Goal: Task Accomplishment & Management: Manage account settings

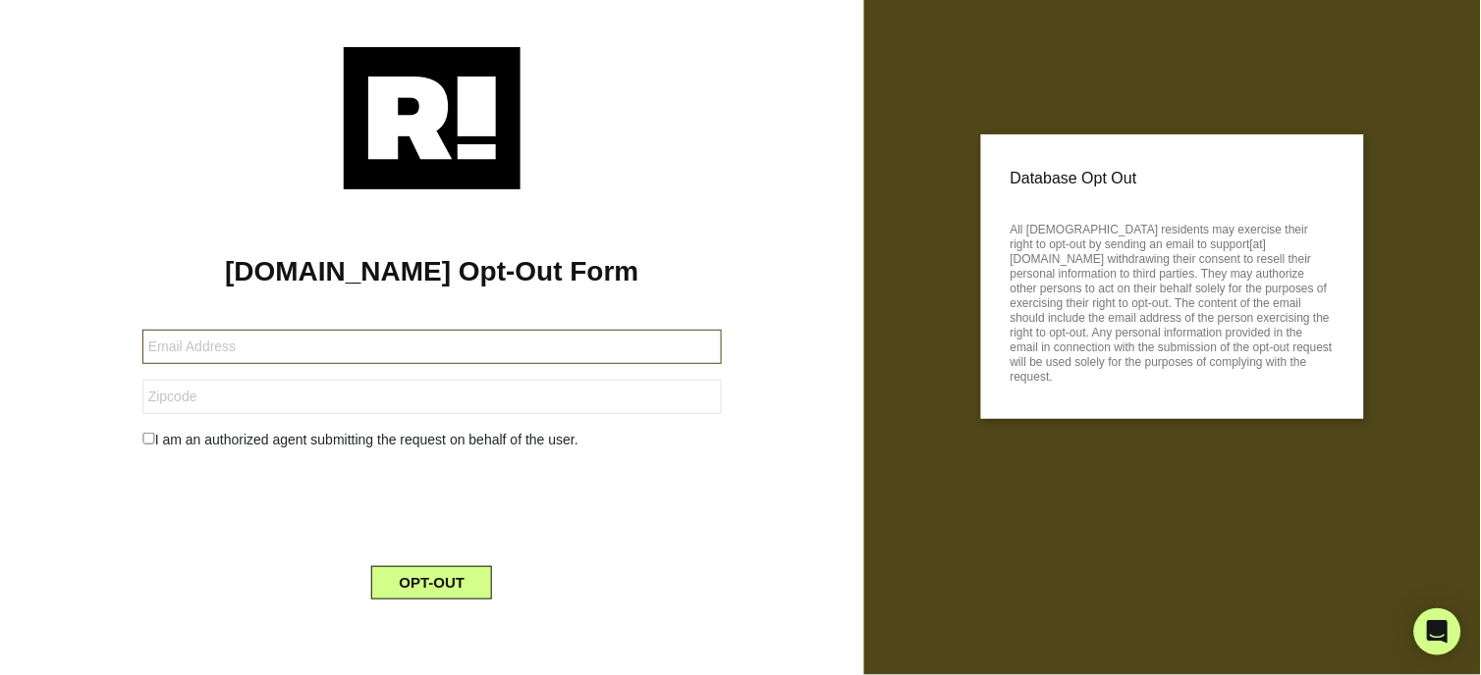
click at [258, 345] on input "text" at bounding box center [431, 347] width 579 height 34
type input "haytjs55@gmail.com"
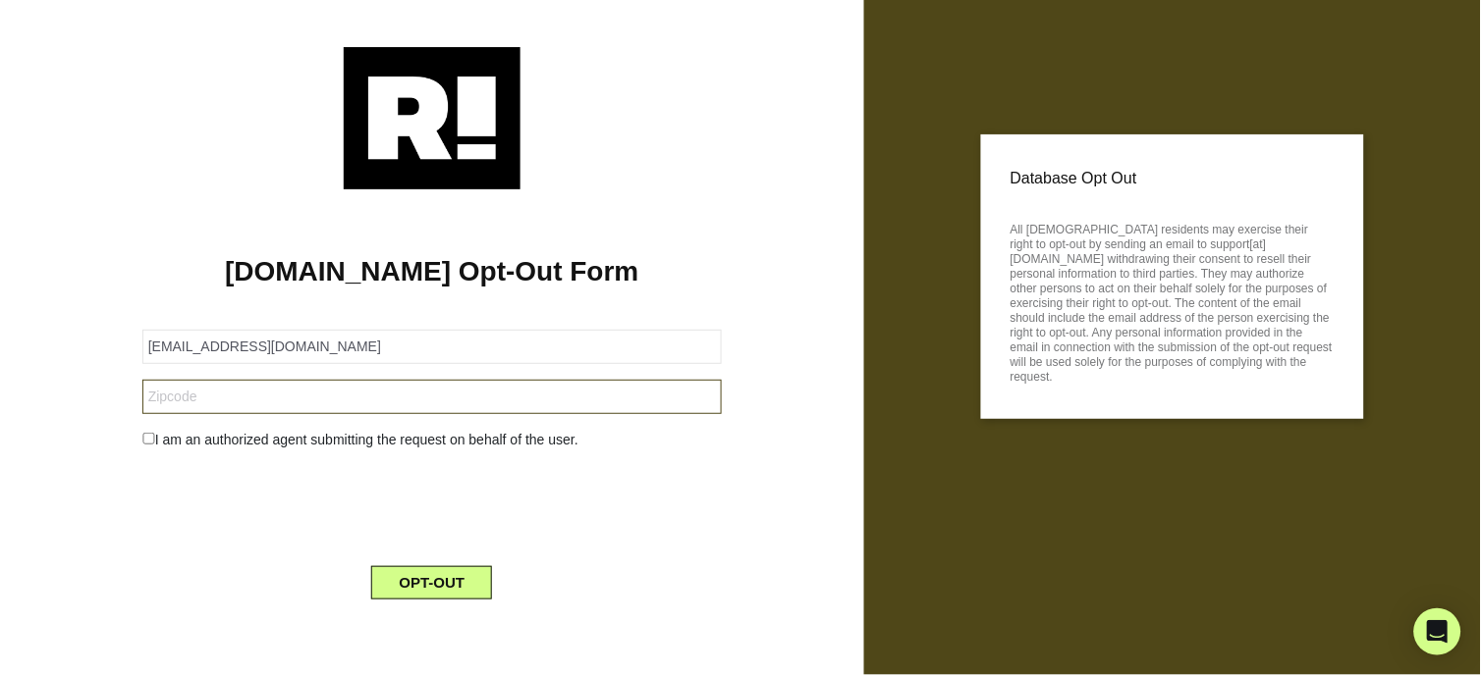
click at [232, 391] on input "text" at bounding box center [431, 397] width 579 height 34
type input "12043"
click at [147, 440] on input "checkbox" at bounding box center [148, 439] width 13 height 12
checkbox input "true"
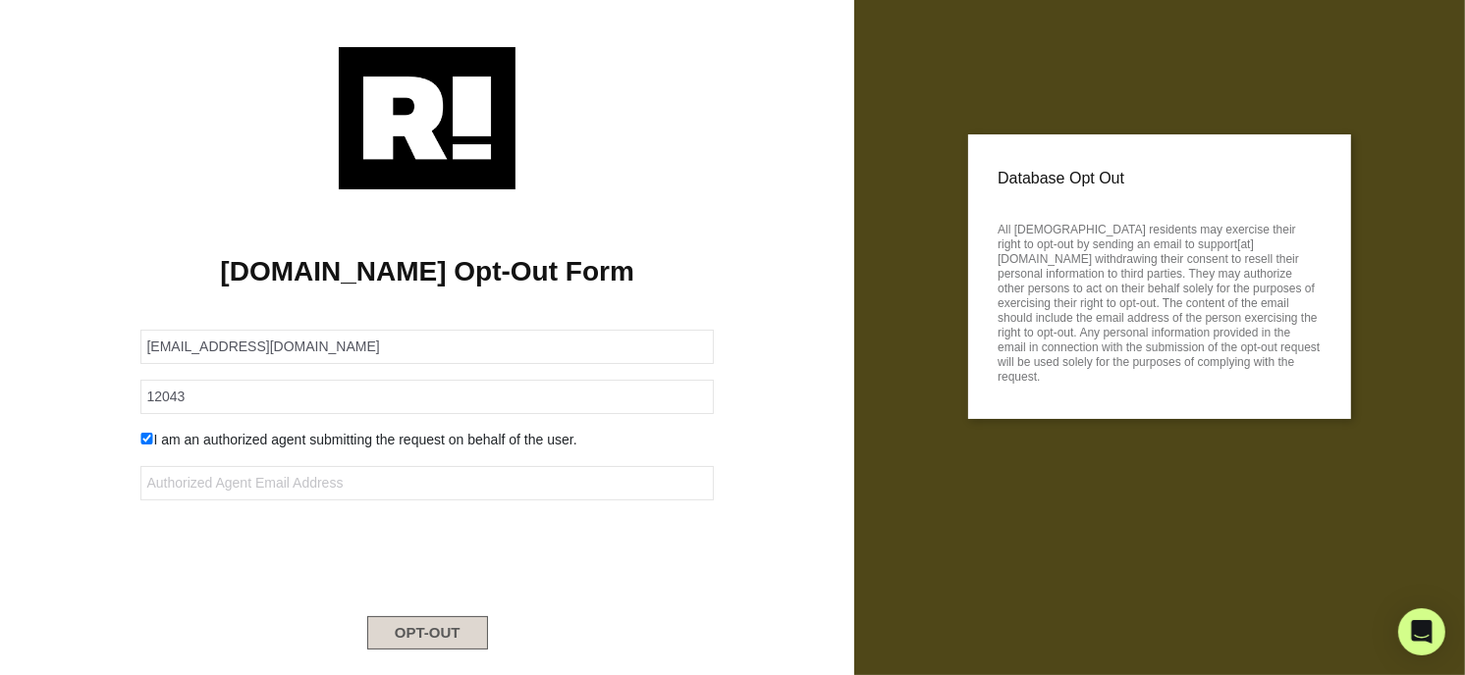
click at [401, 629] on button "OPT-OUT" at bounding box center [427, 633] width 121 height 33
